Goal: Information Seeking & Learning: Understand process/instructions

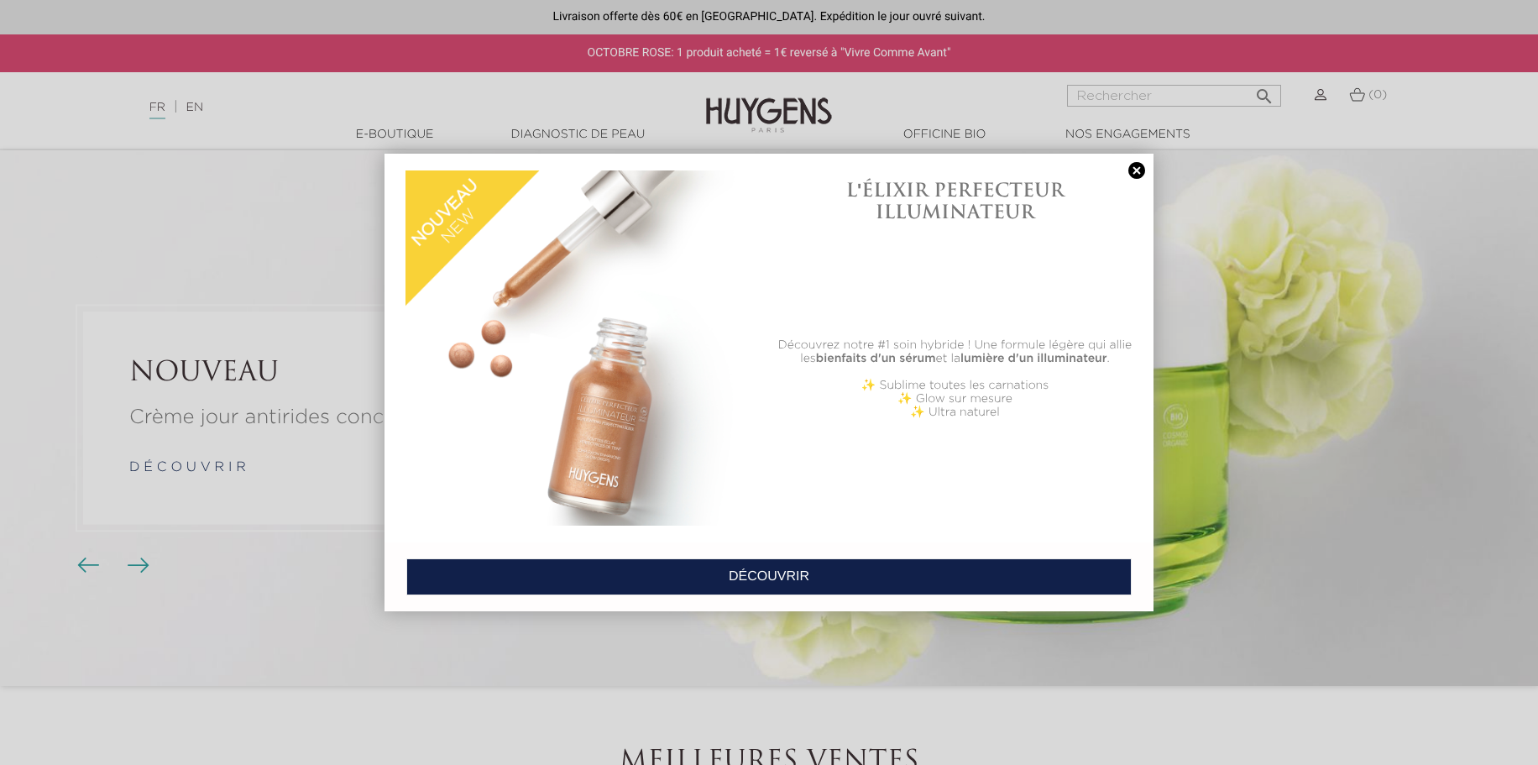
click at [1136, 166] on link at bounding box center [1137, 171] width 24 height 18
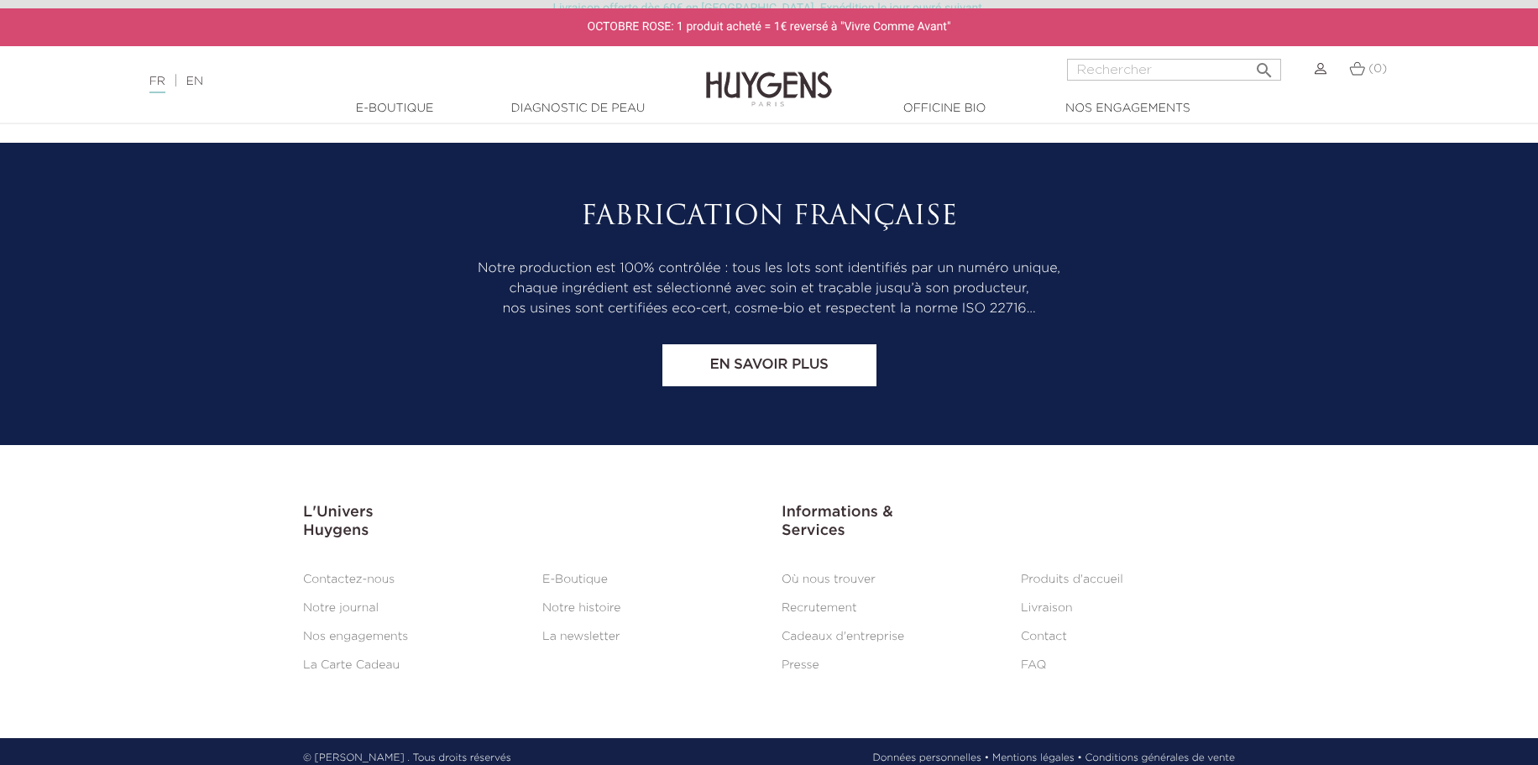
scroll to position [7027, 0]
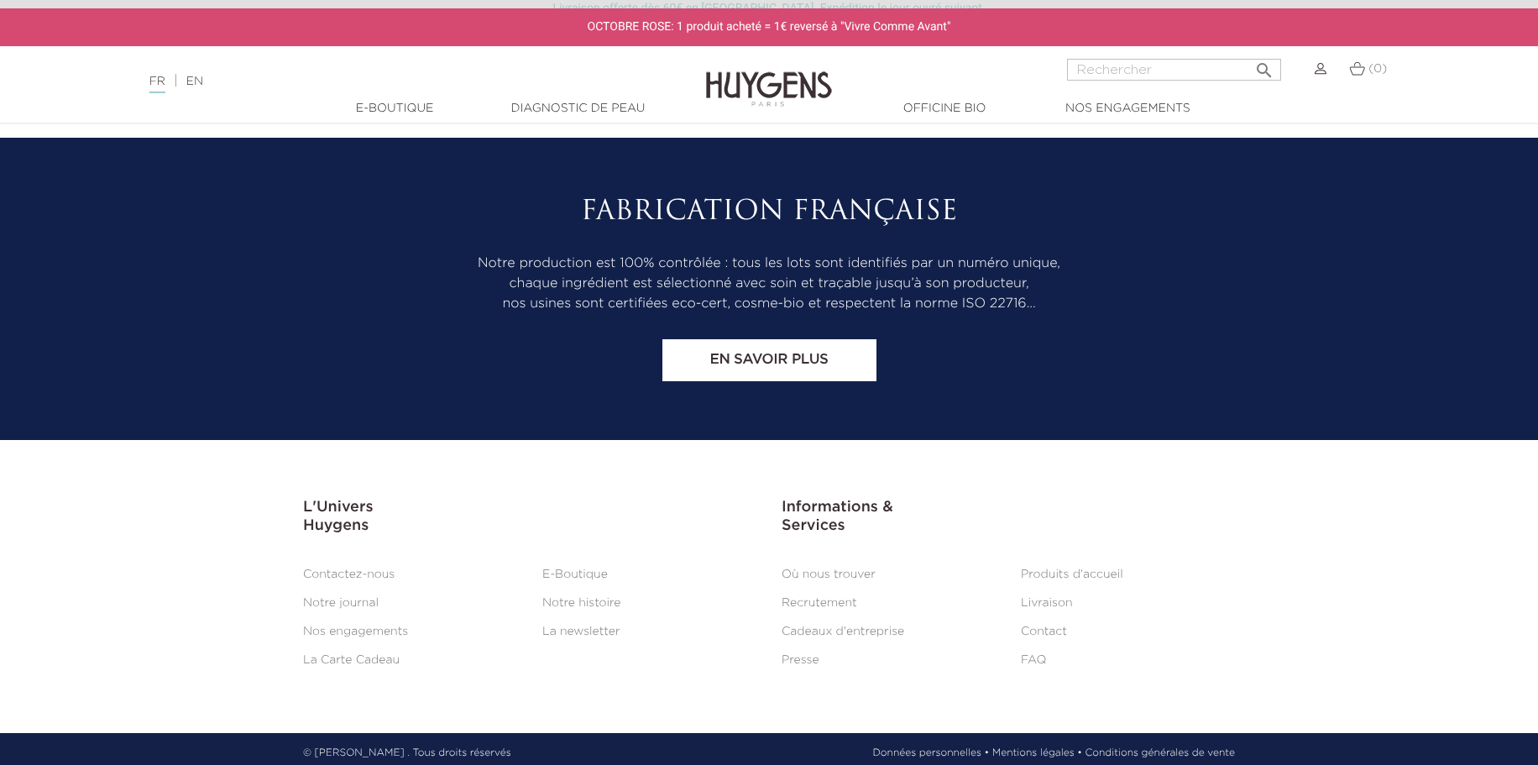
click at [1062, 745] on link "Mentions légales •" at bounding box center [1037, 752] width 90 height 15
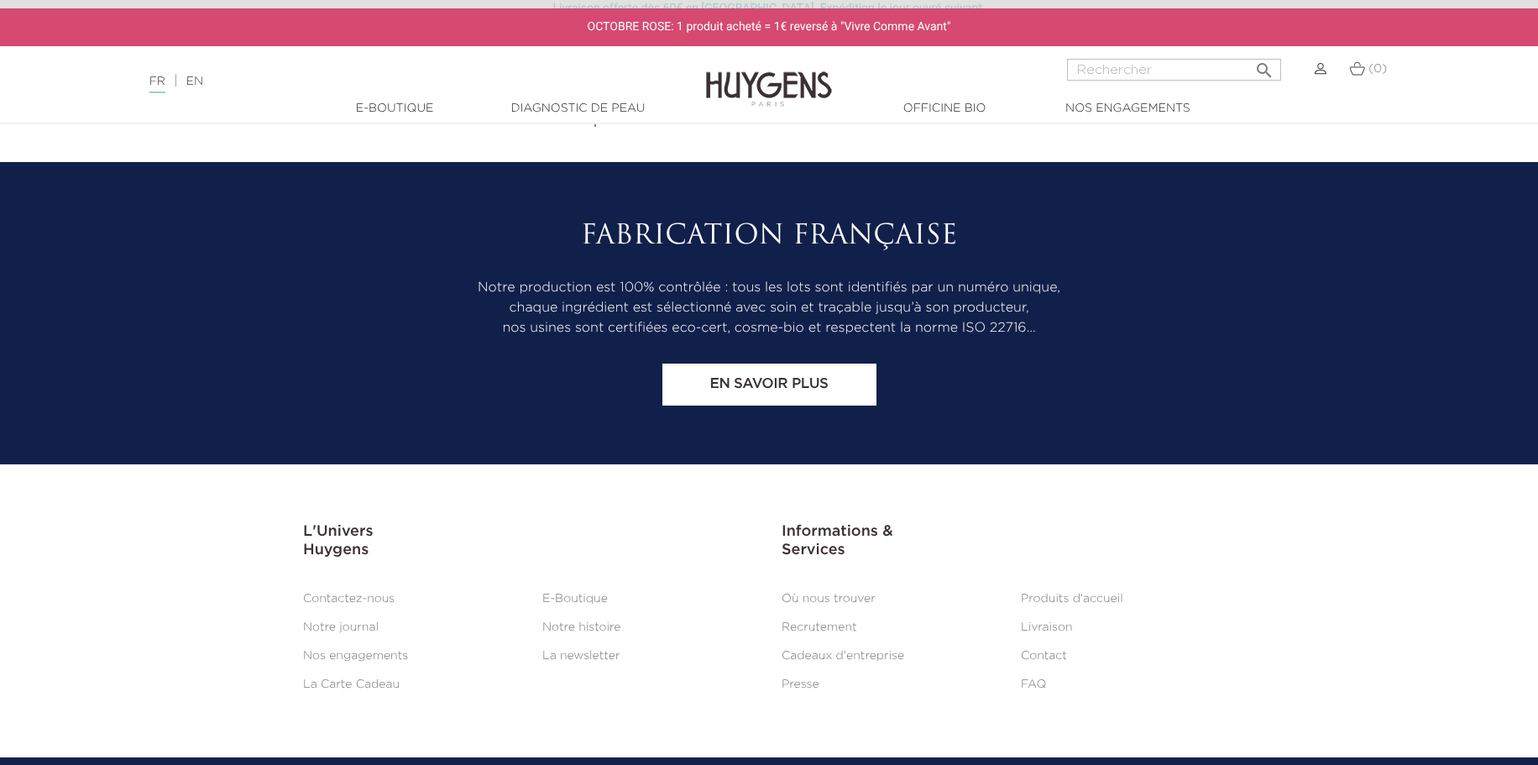
scroll to position [1370, 0]
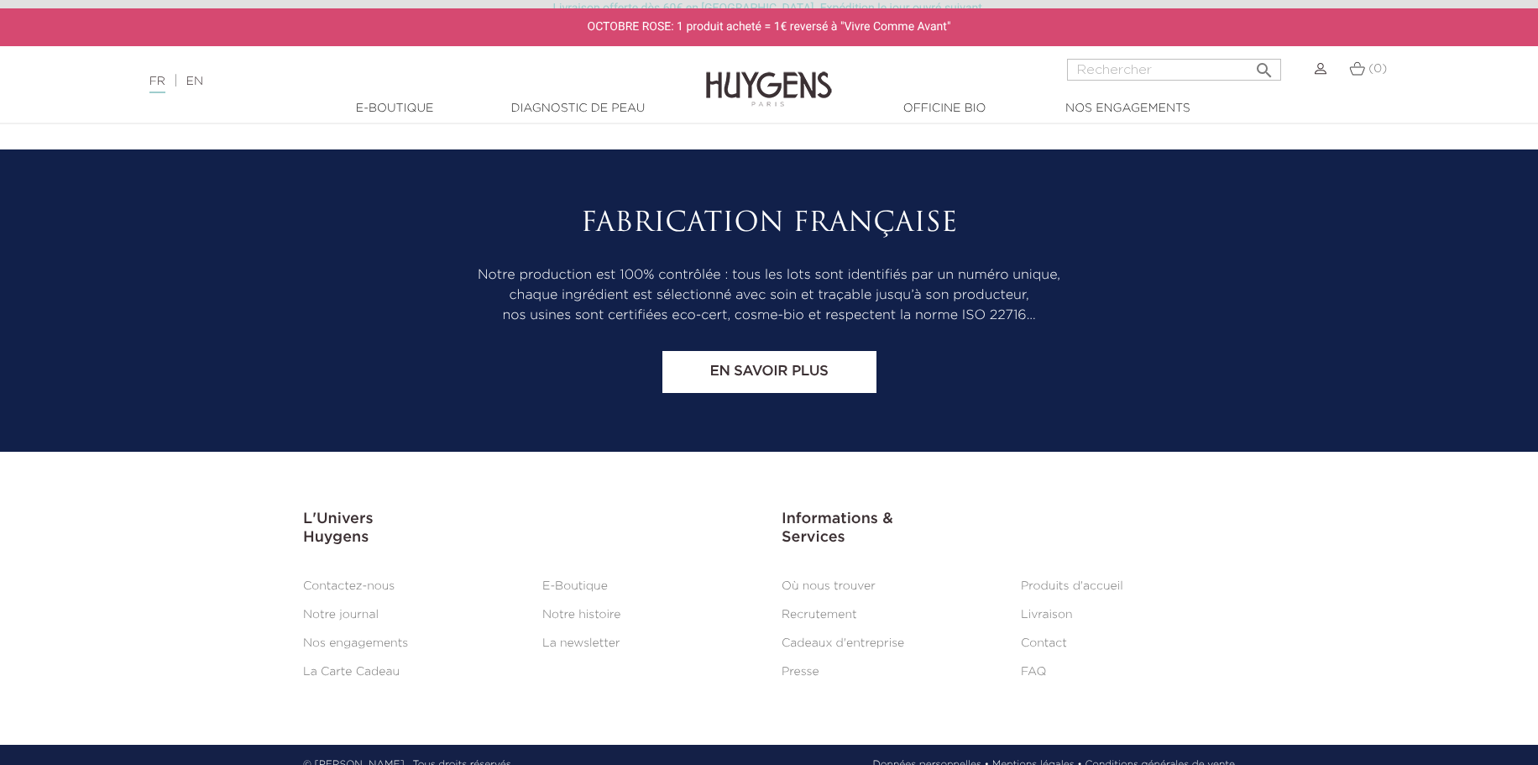
click at [1037, 666] on link "FAQ" at bounding box center [1033, 672] width 25 height 12
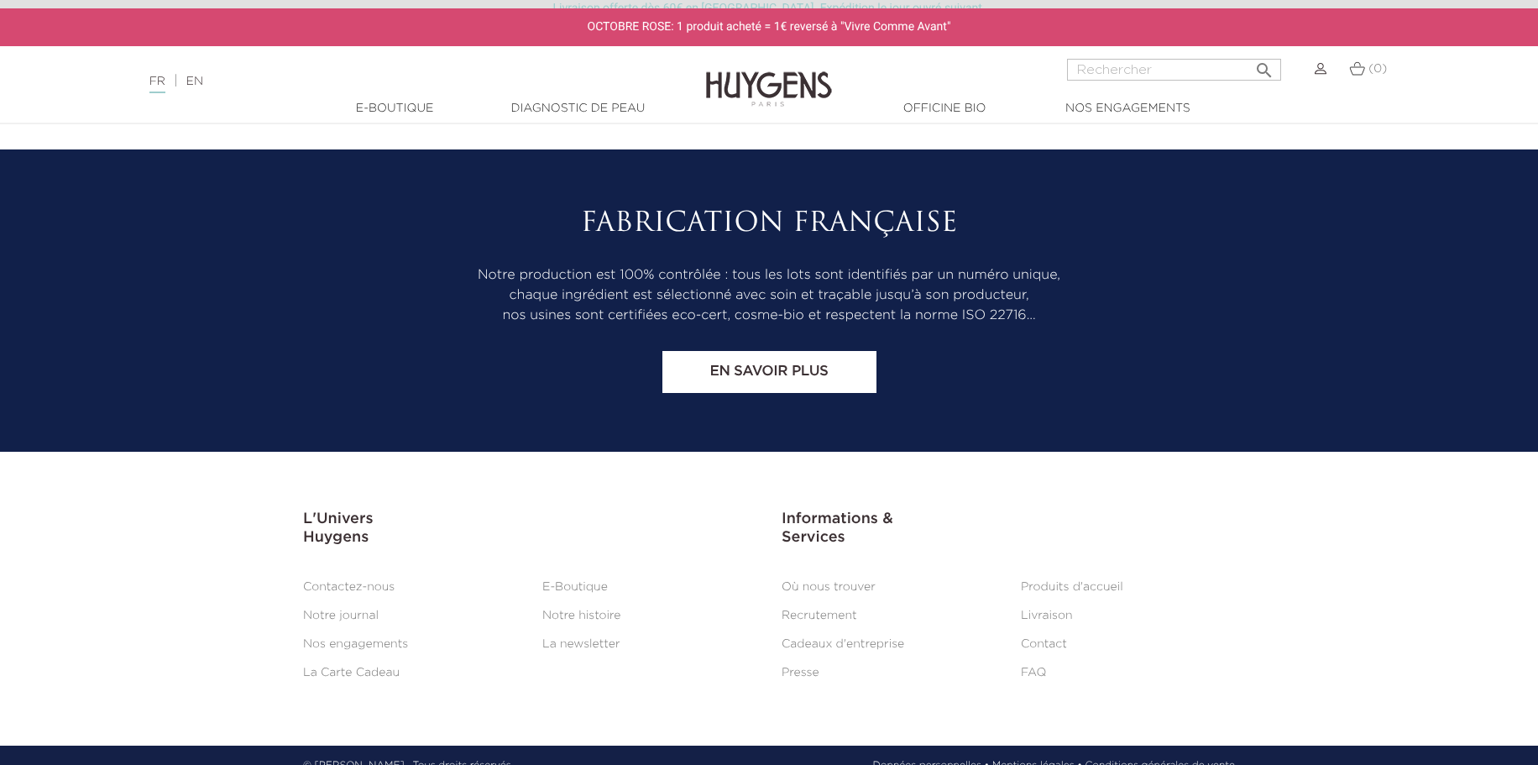
scroll to position [1490, 0]
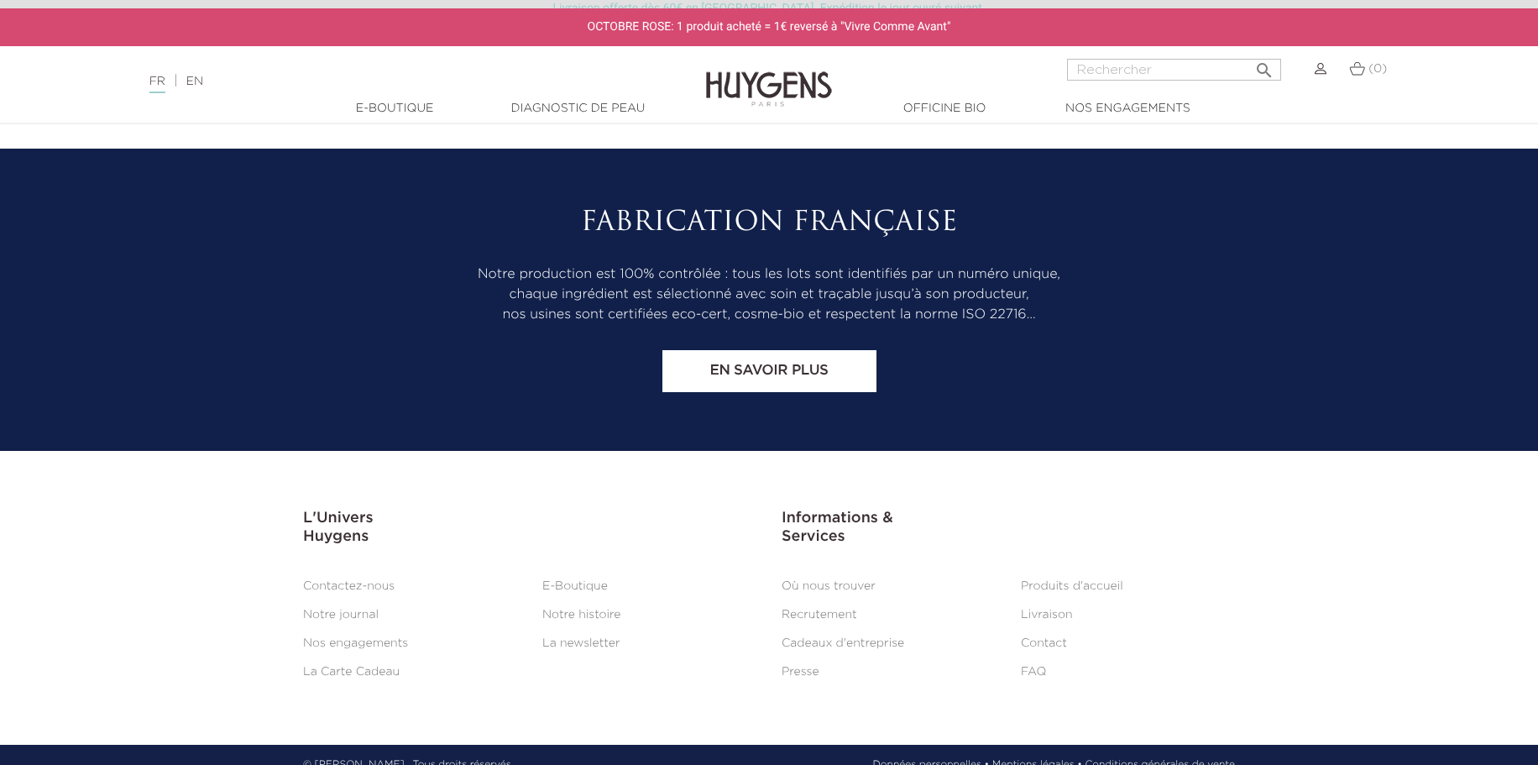
click at [1216, 757] on link "Conditions générales de vente" at bounding box center [1159, 764] width 149 height 15
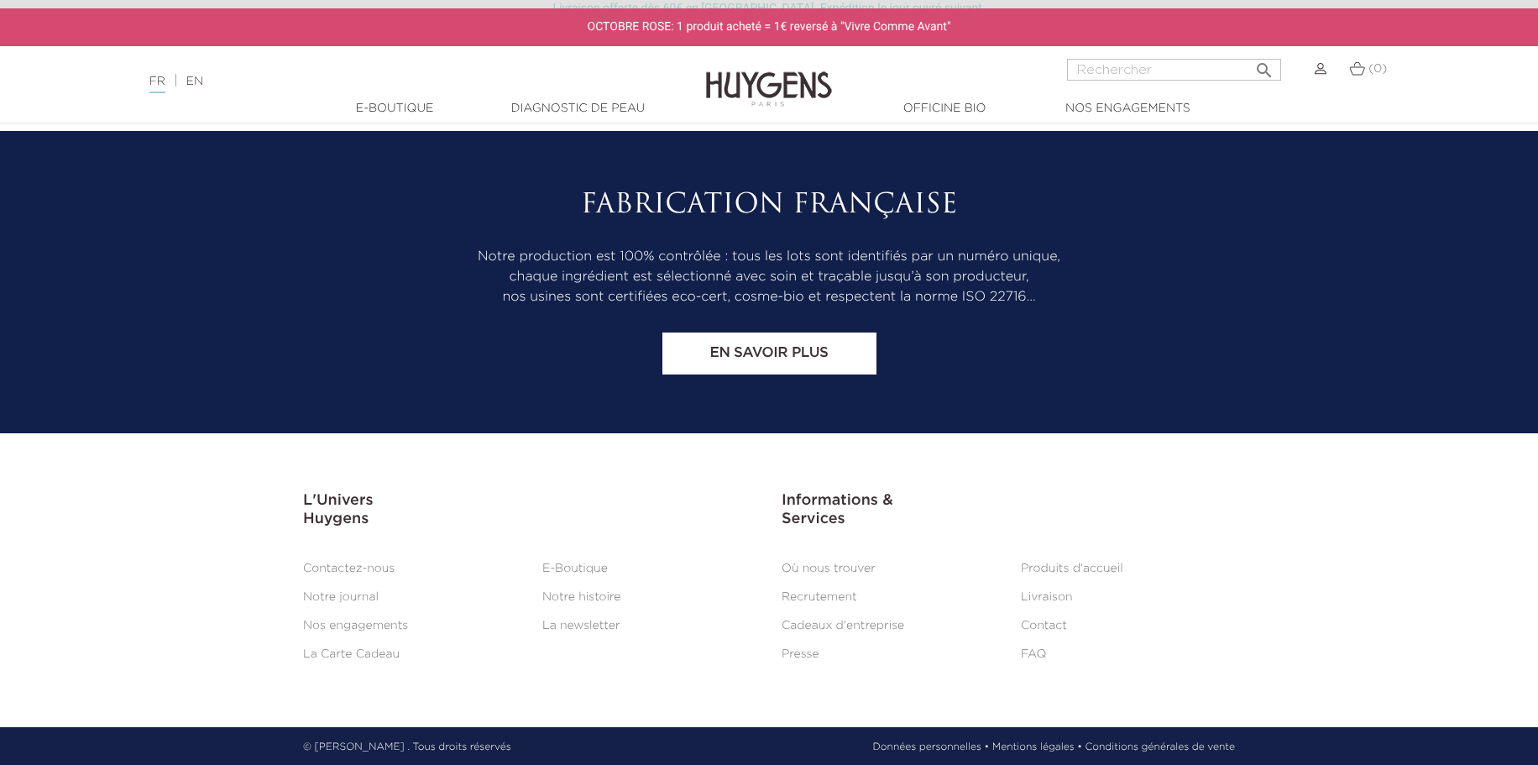
scroll to position [3484, 0]
